Goal: Check status: Check status

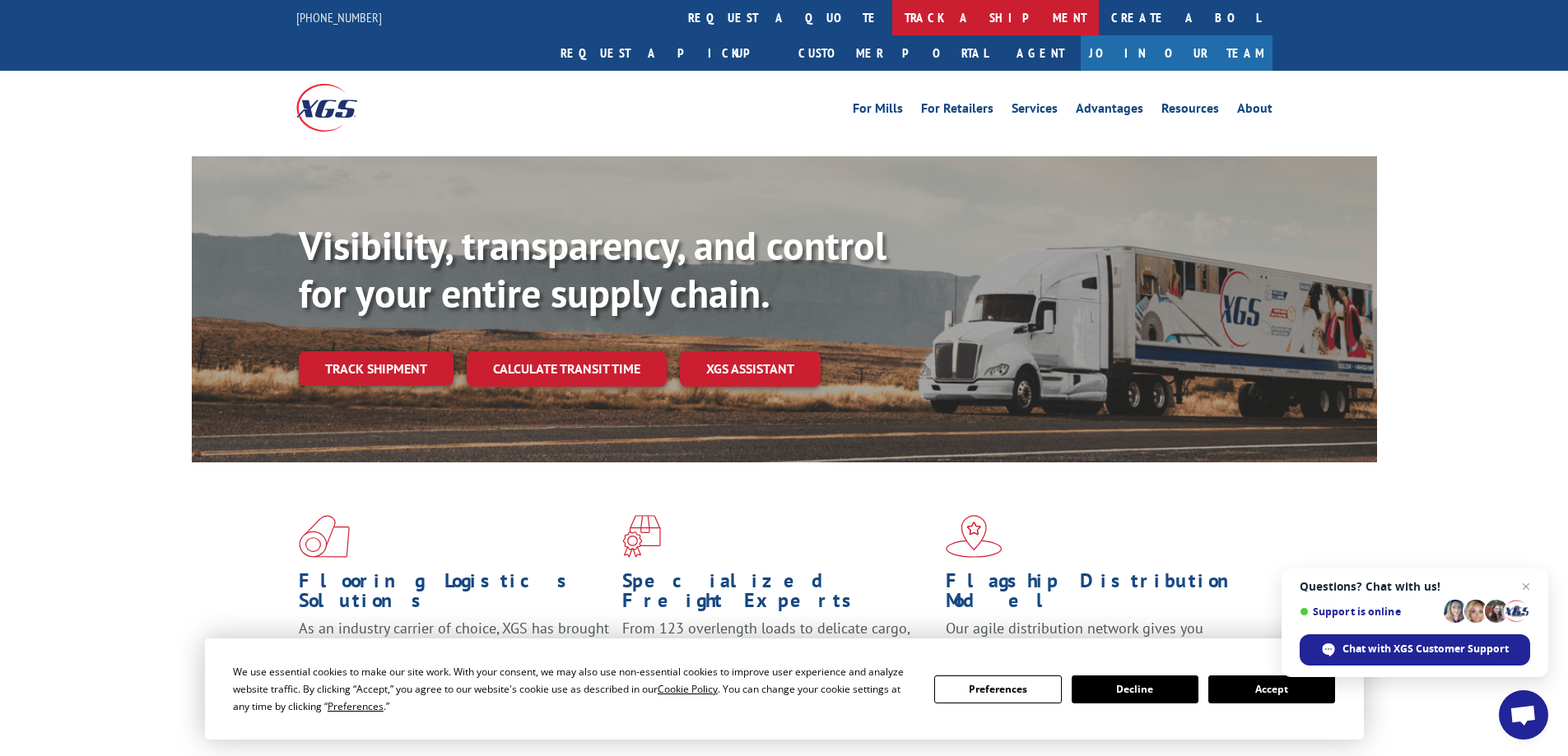
click at [893, 15] on link "track a shipment" at bounding box center [996, 17] width 206 height 35
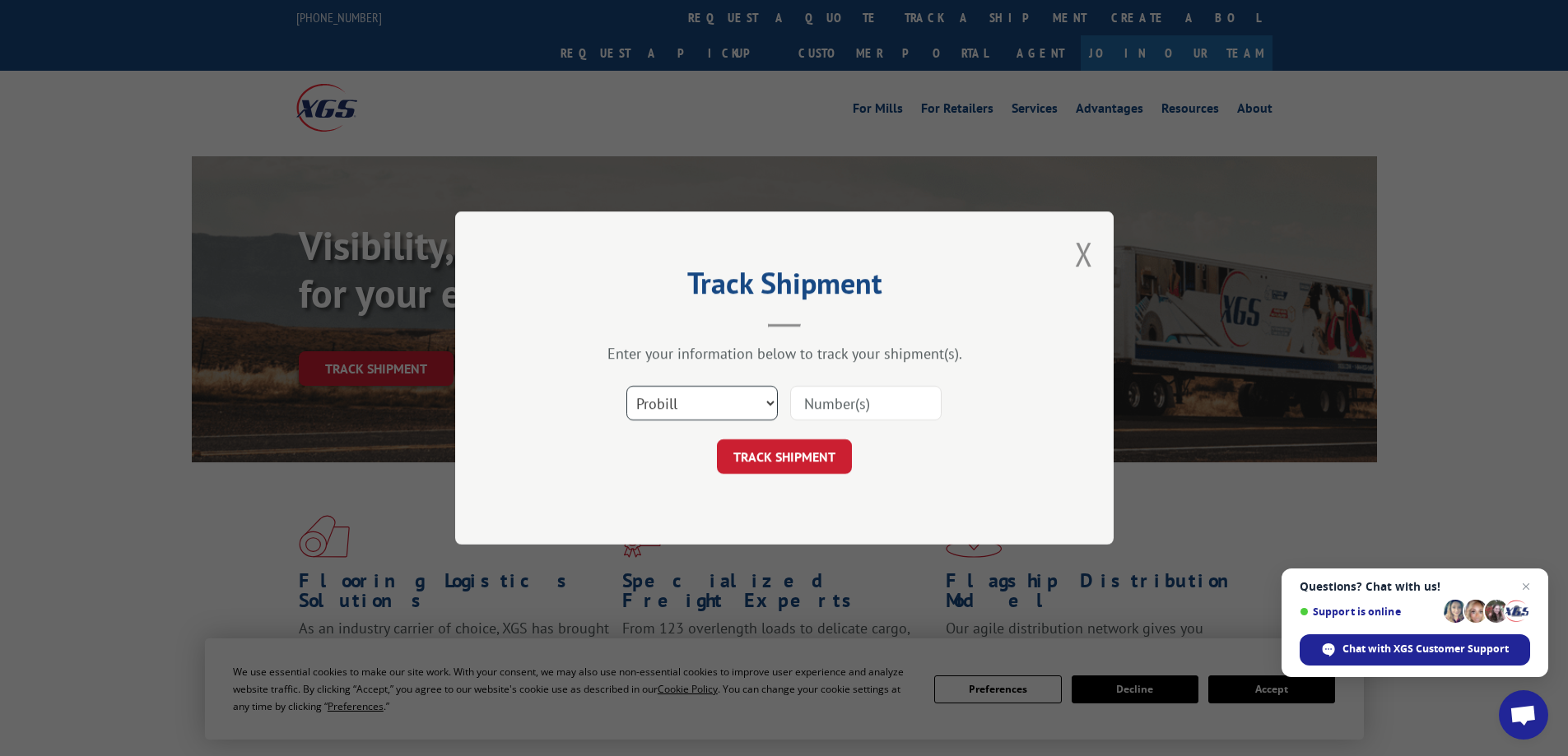
click at [662, 405] on select "Select category... Probill BOL PO" at bounding box center [702, 403] width 151 height 34
select select "bol"
click at [626, 386] on select "Select category... Probill BOL PO" at bounding box center [702, 403] width 151 height 34
click at [845, 405] on input at bounding box center [866, 403] width 151 height 34
paste input "363179"
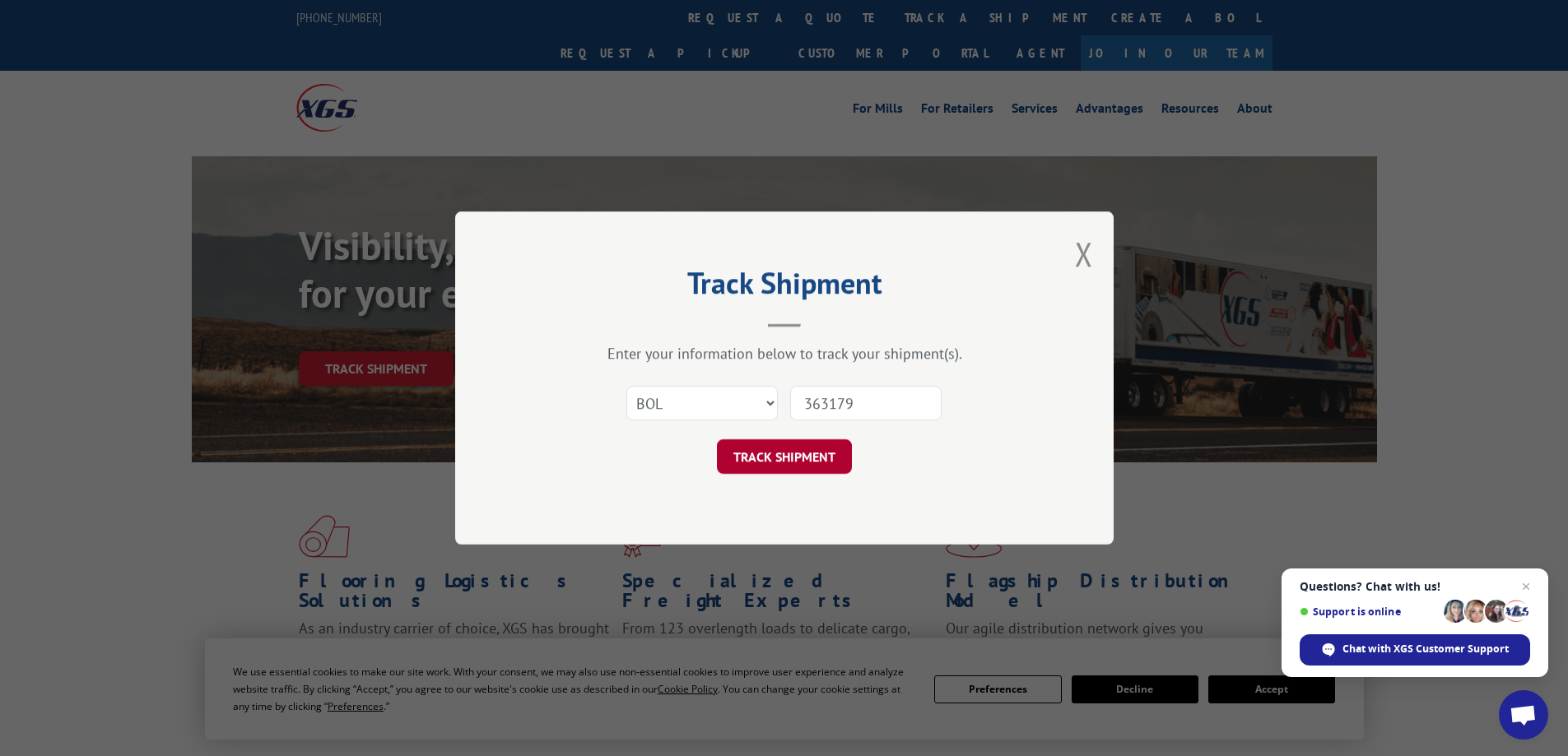
type input "363179"
click at [790, 460] on button "TRACK SHIPMENT" at bounding box center [784, 457] width 135 height 34
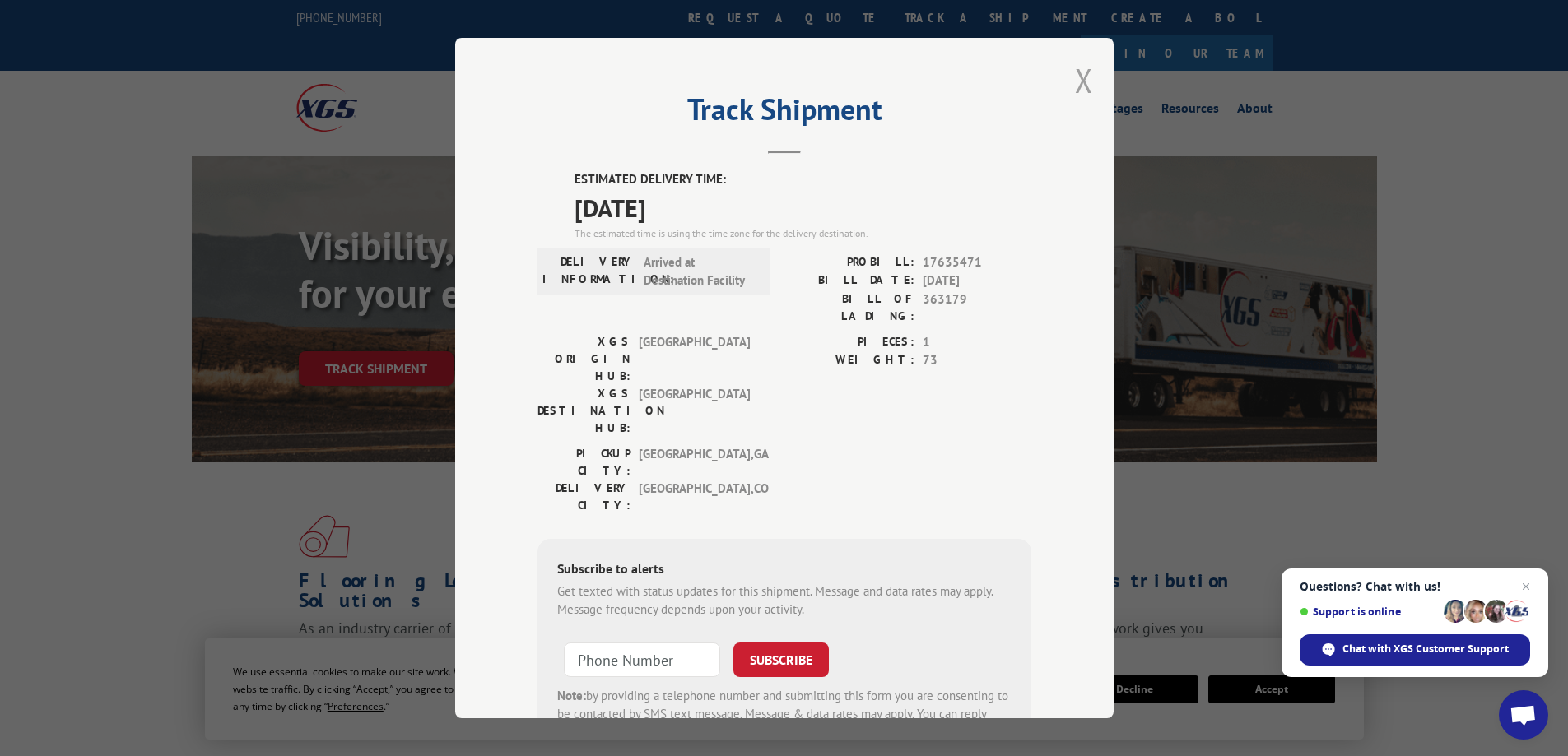
click at [1078, 82] on button "Close modal" at bounding box center [1083, 80] width 18 height 44
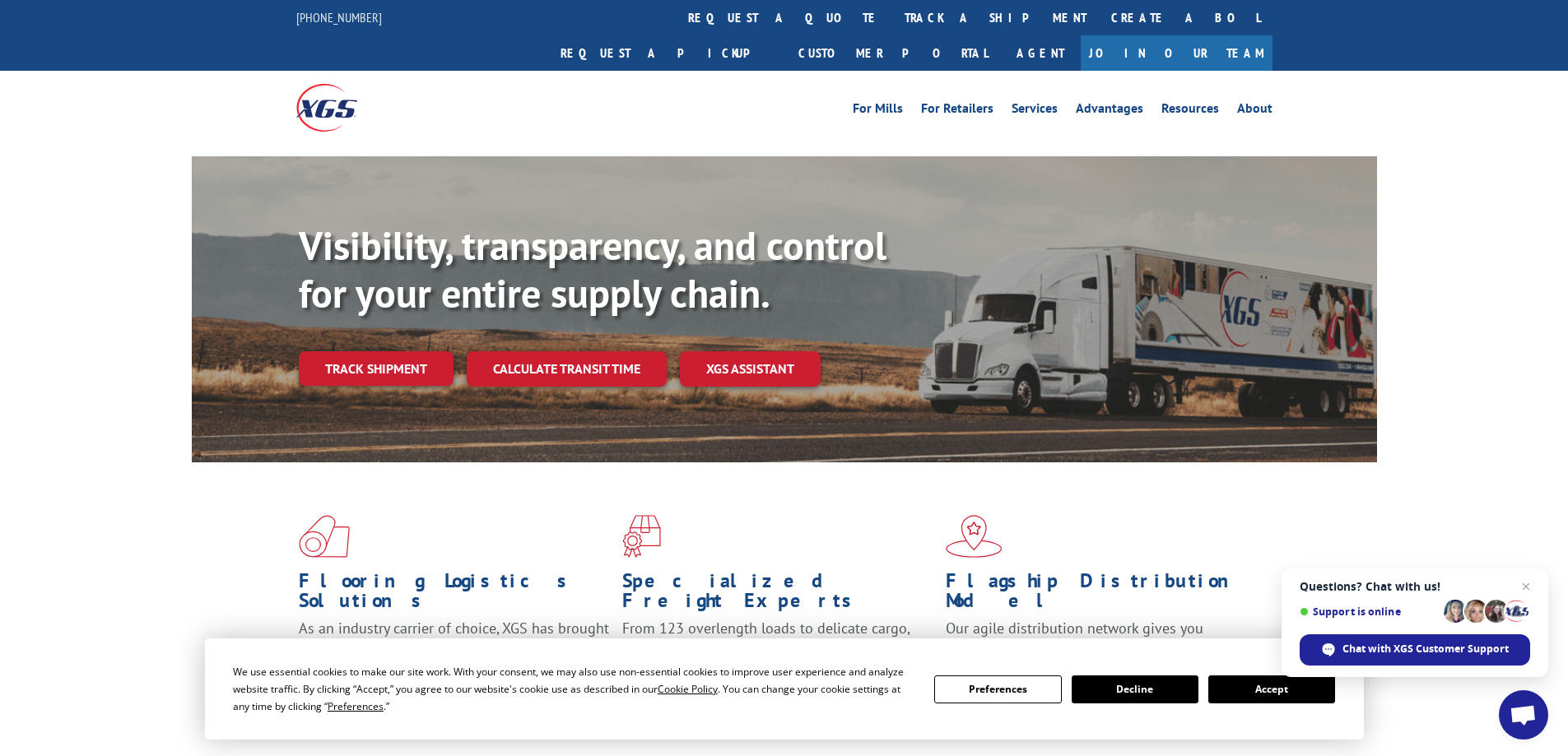
drag, startPoint x: 345, startPoint y: 331, endPoint x: 363, endPoint y: 341, distance: 20.6
click at [345, 351] on link "Track shipment" at bounding box center [376, 369] width 155 height 34
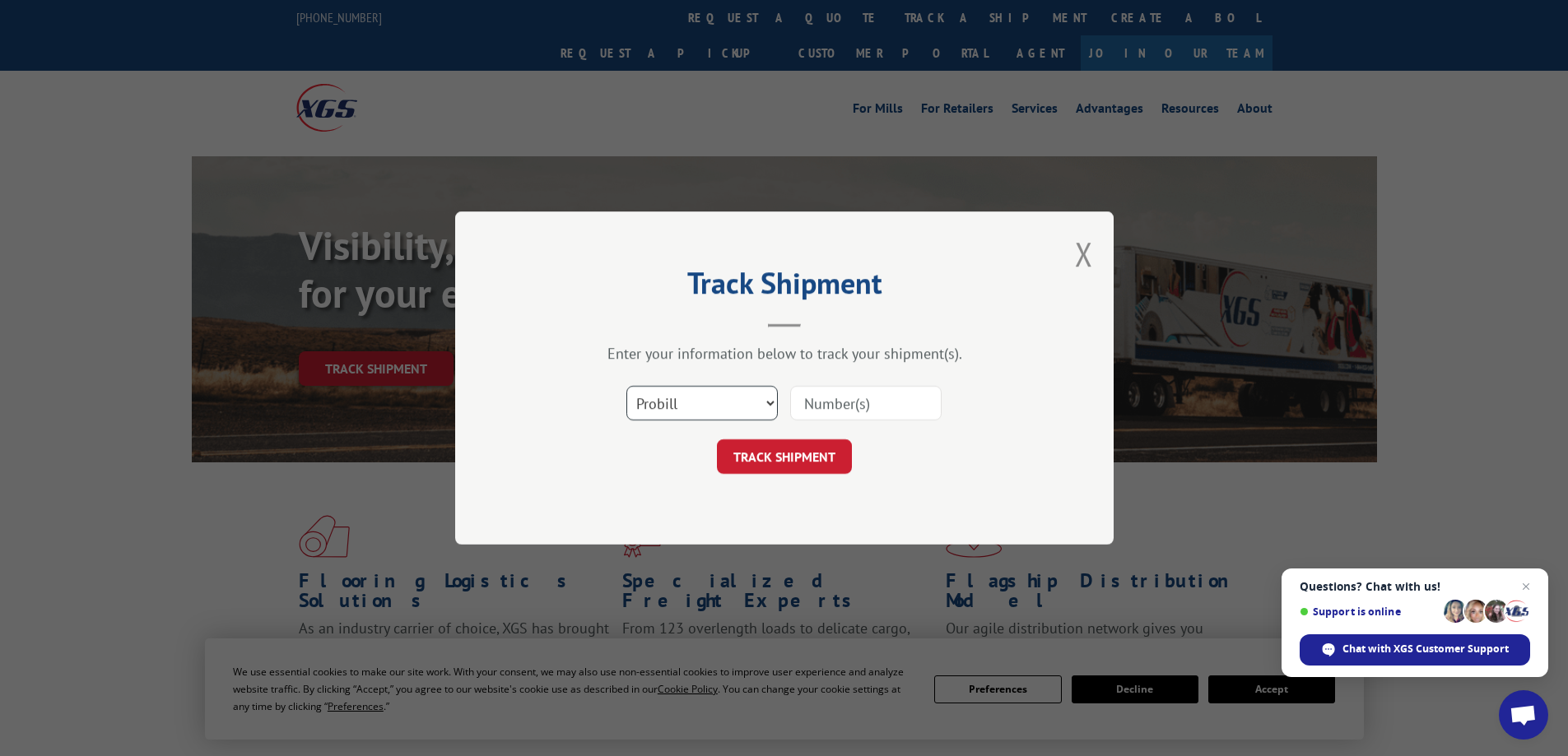
click at [724, 404] on select "Select category... Probill BOL PO" at bounding box center [702, 403] width 151 height 34
select select "bol"
click at [626, 386] on select "Select category... Probill BOL PO" at bounding box center [702, 403] width 151 height 34
click at [810, 405] on input at bounding box center [866, 403] width 151 height 34
paste input "363179"
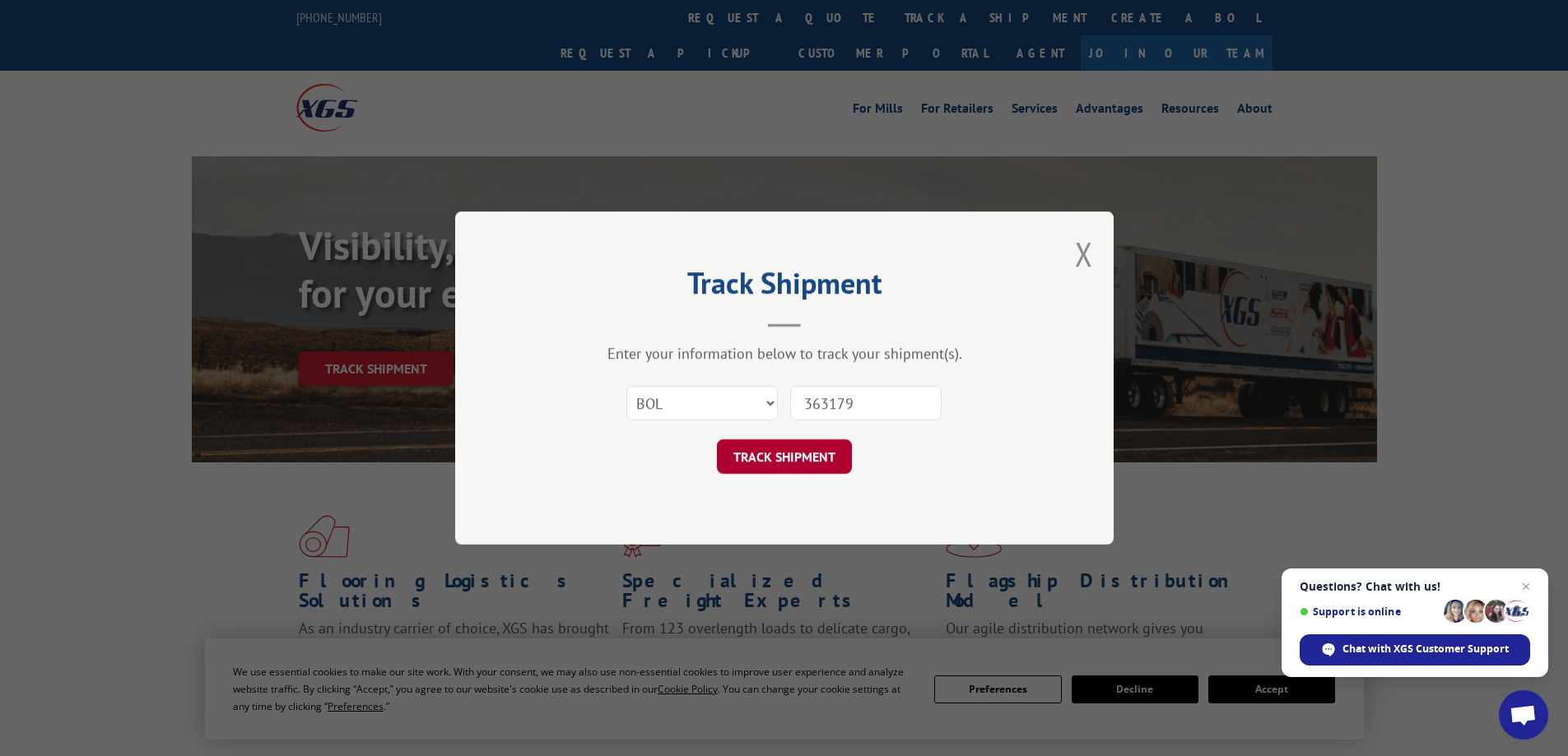
type input "363179"
click at [802, 455] on button "TRACK SHIPMENT" at bounding box center [784, 457] width 135 height 34
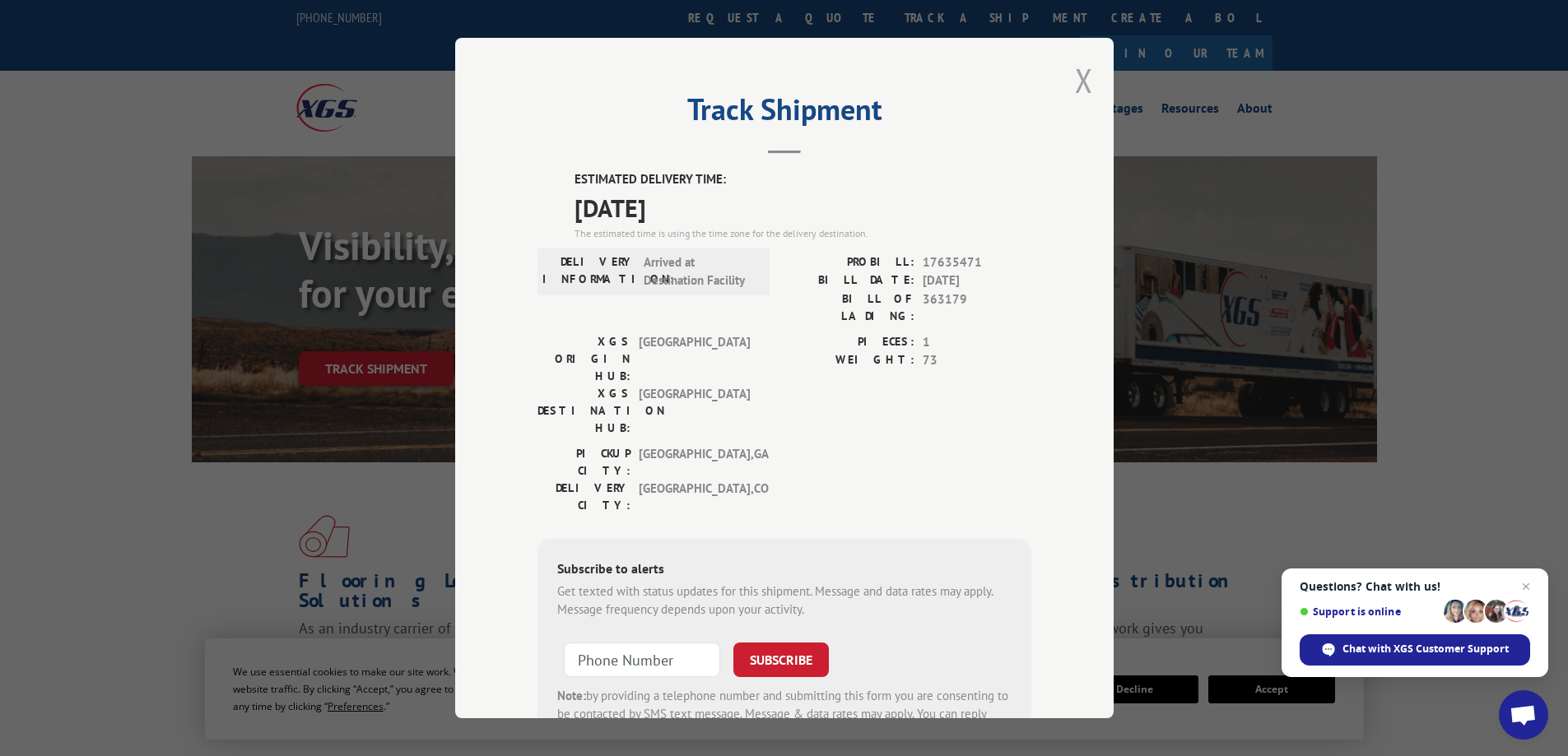
click at [1079, 83] on button "Close modal" at bounding box center [1083, 80] width 18 height 44
